Goal: Obtain resource: Obtain resource

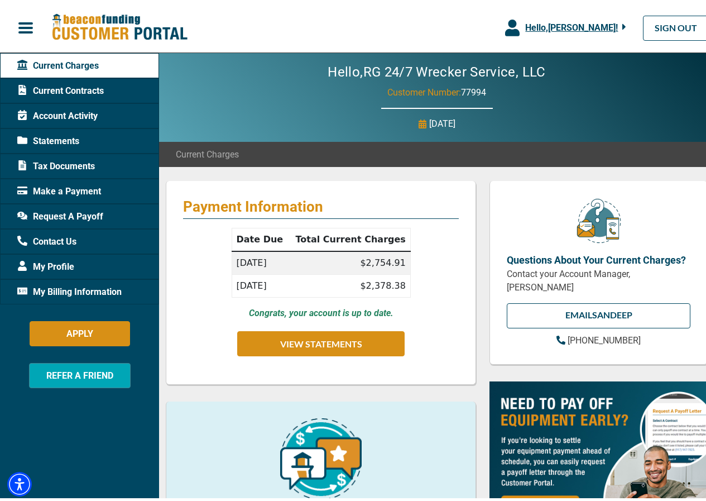
click at [82, 217] on span "Request A Payoff" at bounding box center [60, 213] width 86 height 13
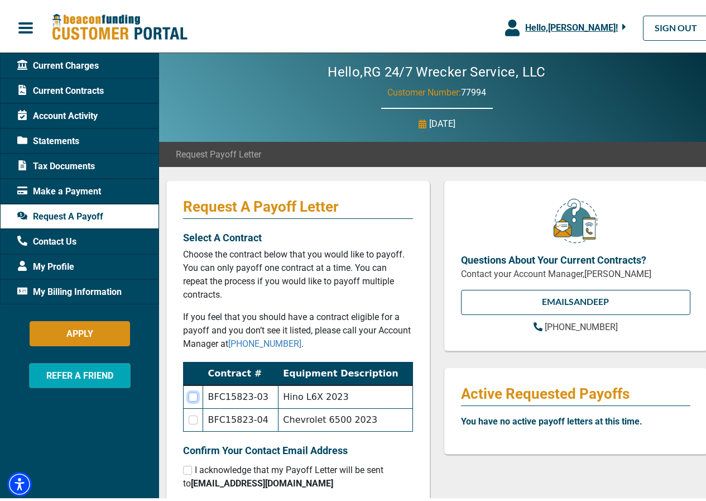
click at [193, 392] on input "checkbox" at bounding box center [193, 394] width 9 height 9
checkbox input "true"
click at [192, 416] on input "checkbox" at bounding box center [193, 416] width 9 height 9
checkbox input "true"
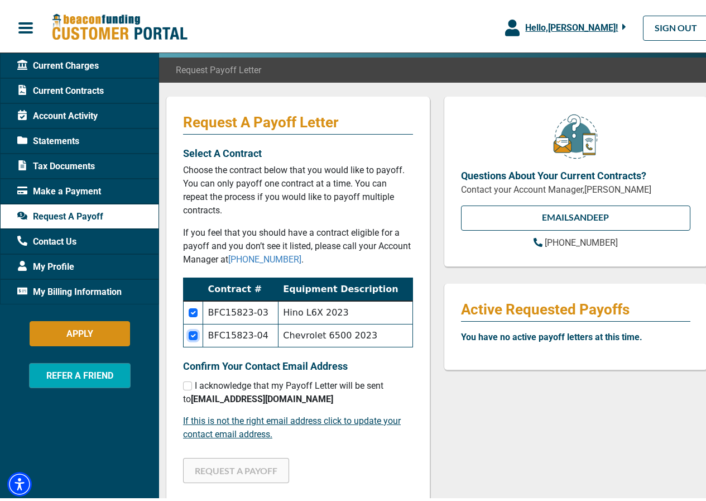
scroll to position [112, 0]
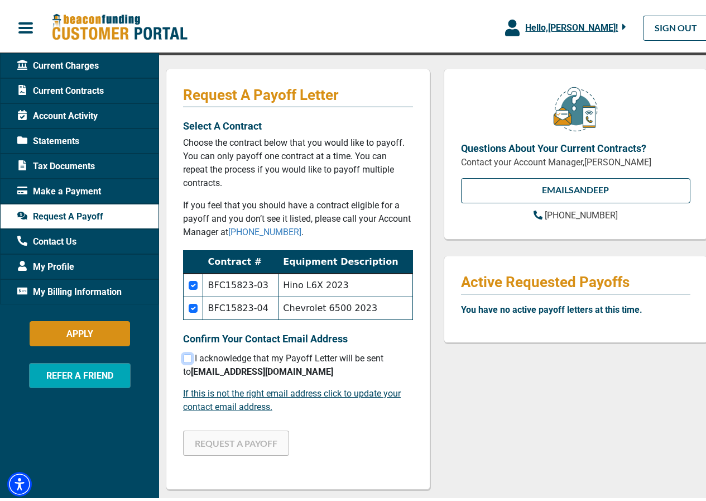
click at [189, 354] on input "checkbox" at bounding box center [187, 355] width 9 height 9
checkbox input "true"
click at [193, 308] on input "checkbox" at bounding box center [193, 305] width 9 height 9
click at [193, 307] on input "checkbox" at bounding box center [193, 305] width 9 height 9
checkbox input "true"
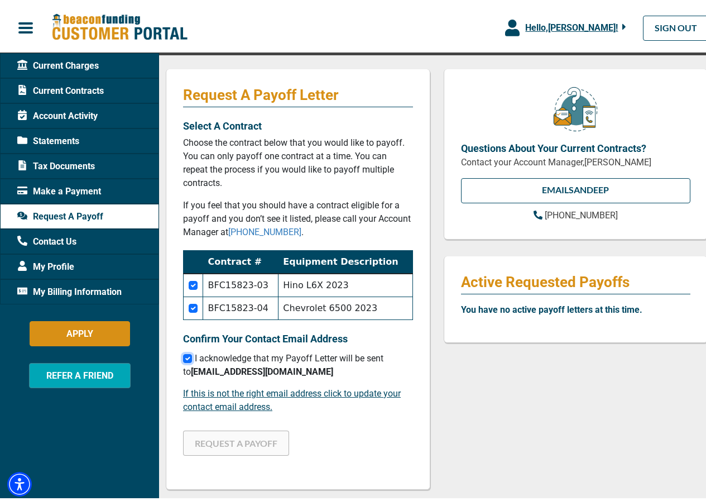
click at [190, 353] on input "checkbox" at bounding box center [187, 355] width 9 height 9
click at [187, 357] on input "checkbox" at bounding box center [187, 355] width 9 height 9
checkbox input "true"
click at [196, 305] on input "checkbox" at bounding box center [193, 305] width 9 height 9
checkbox input "false"
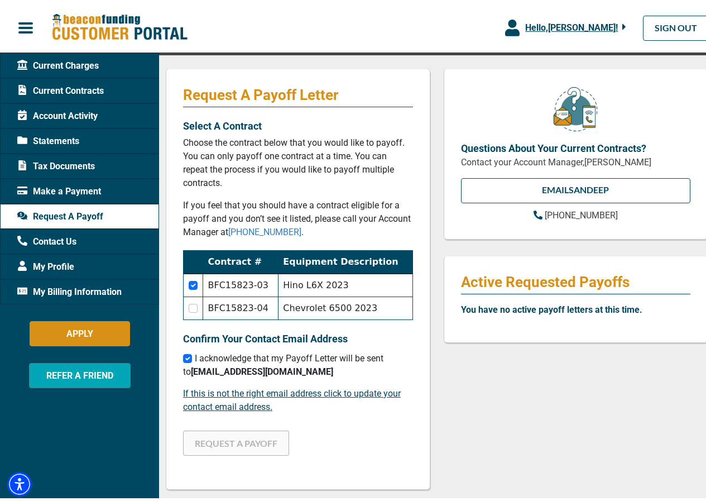
click at [220, 352] on span "I acknowledge that my Payoff Letter will be sent to [EMAIL_ADDRESS][DOMAIN_NAME]" at bounding box center [283, 362] width 200 height 24
click at [265, 433] on div "Request A Payoff Letter Select A Contract Choose the contract below that you wo…" at bounding box center [298, 276] width 265 height 420
click at [99, 232] on div "Contact Us" at bounding box center [79, 238] width 159 height 25
click at [99, 186] on span "Make a Payment" at bounding box center [59, 188] width 84 height 13
click at [247, 148] on p "Choose the contract below that you would like to payoff. You can only payoff on…" at bounding box center [298, 160] width 230 height 54
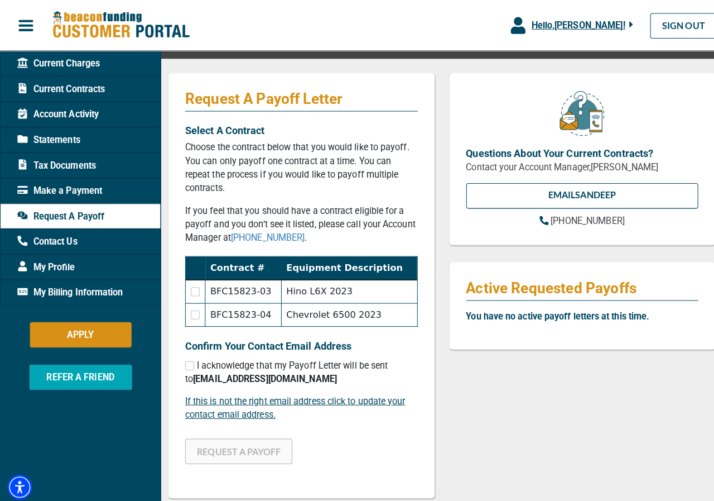
scroll to position [112, 0]
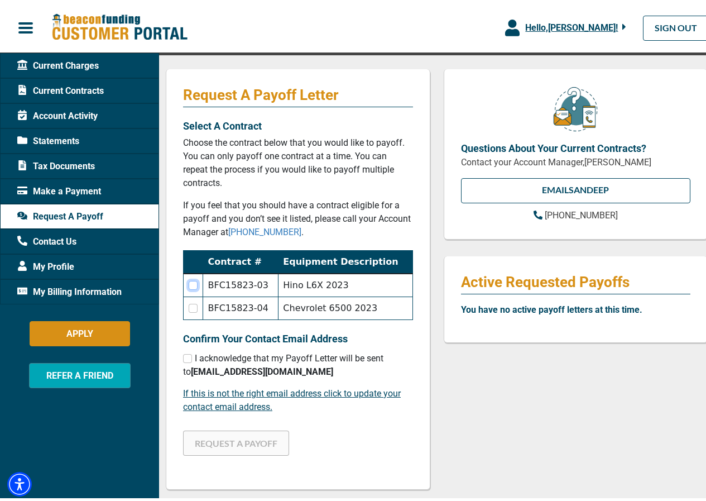
click at [194, 284] on input "checkbox" at bounding box center [193, 282] width 9 height 9
checkbox input "true"
click at [186, 351] on input "checkbox" at bounding box center [187, 355] width 9 height 9
checkbox input "true"
click at [256, 444] on button "REQUEST A PAYOFF" at bounding box center [236, 439] width 106 height 25
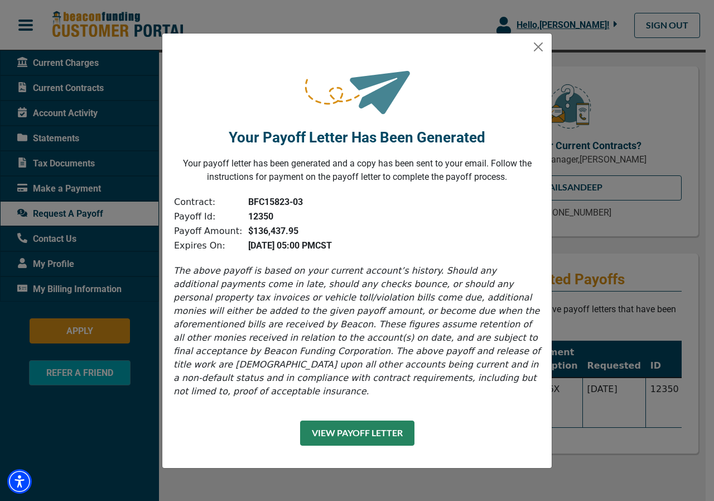
click at [395, 434] on button "View Payoff Letter" at bounding box center [357, 432] width 114 height 25
click at [523, 120] on div "Your Payoff Letter Has Been Generated Your payoff letter has been generated and…" at bounding box center [357, 122] width 390 height 143
click at [535, 52] on button "Close" at bounding box center [539, 47] width 18 height 18
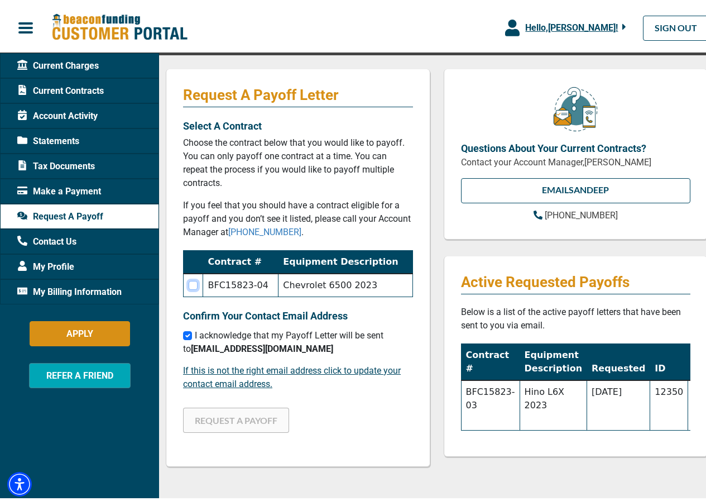
click at [198, 282] on input "checkbox" at bounding box center [193, 282] width 9 height 9
checkbox input "true"
drag, startPoint x: 229, startPoint y: 417, endPoint x: 224, endPoint y: 412, distance: 7.5
click at [229, 417] on button "REQUEST A PAYOFF" at bounding box center [236, 417] width 106 height 25
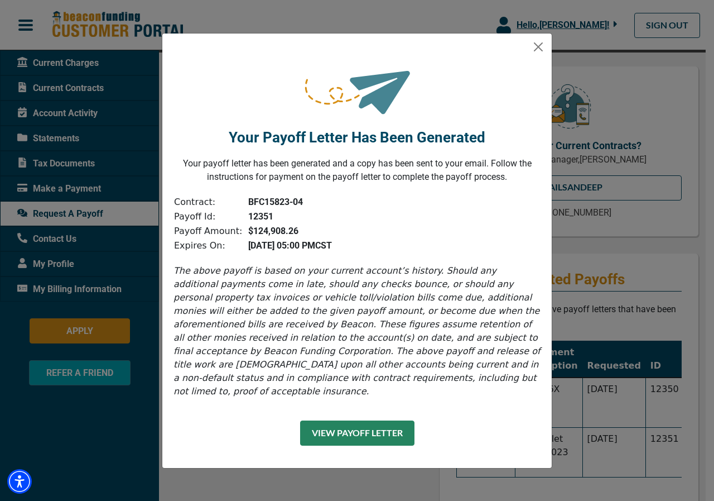
click at [391, 430] on button "View Payoff Letter" at bounding box center [357, 432] width 114 height 25
